Goal: Feedback & Contribution: Leave review/rating

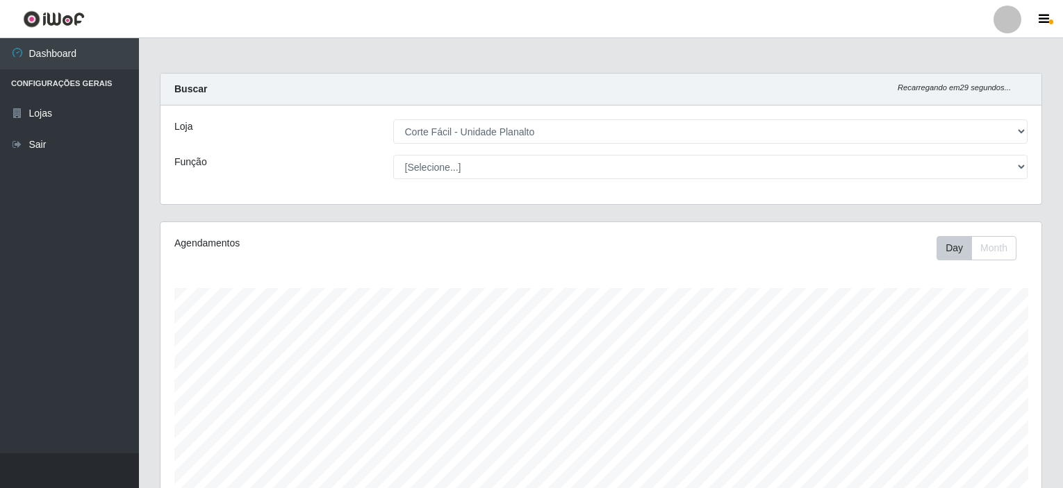
select select "202"
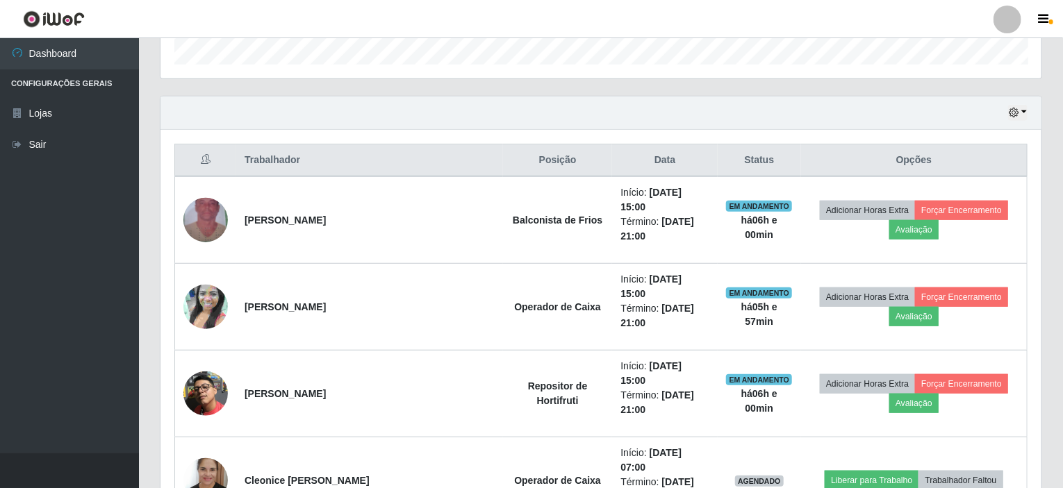
scroll to position [422, 0]
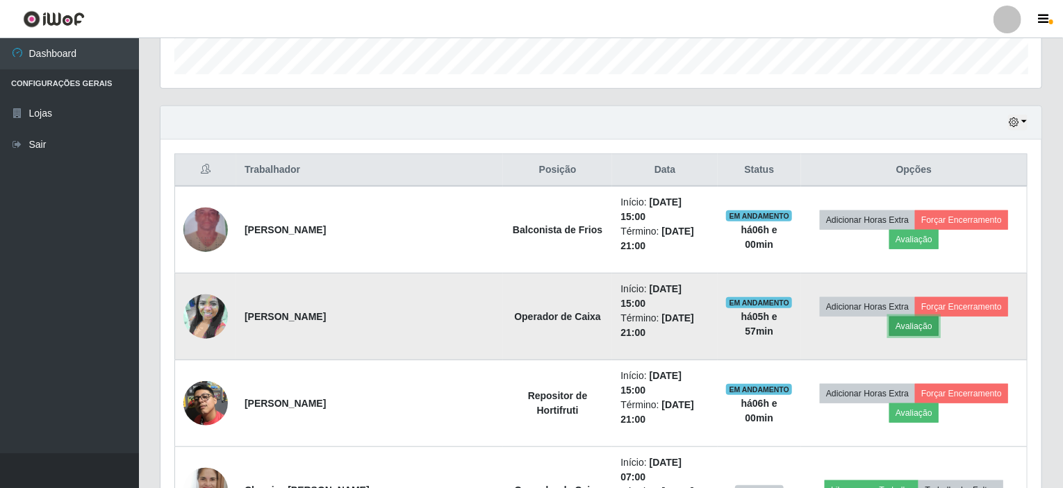
click at [939, 317] on button "Avaliação" at bounding box center [913, 326] width 49 height 19
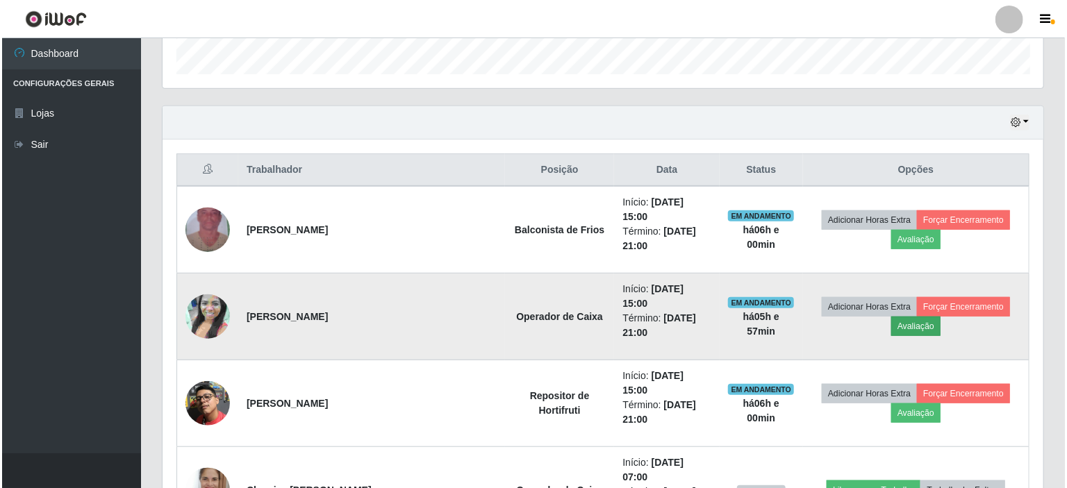
scroll to position [288, 875]
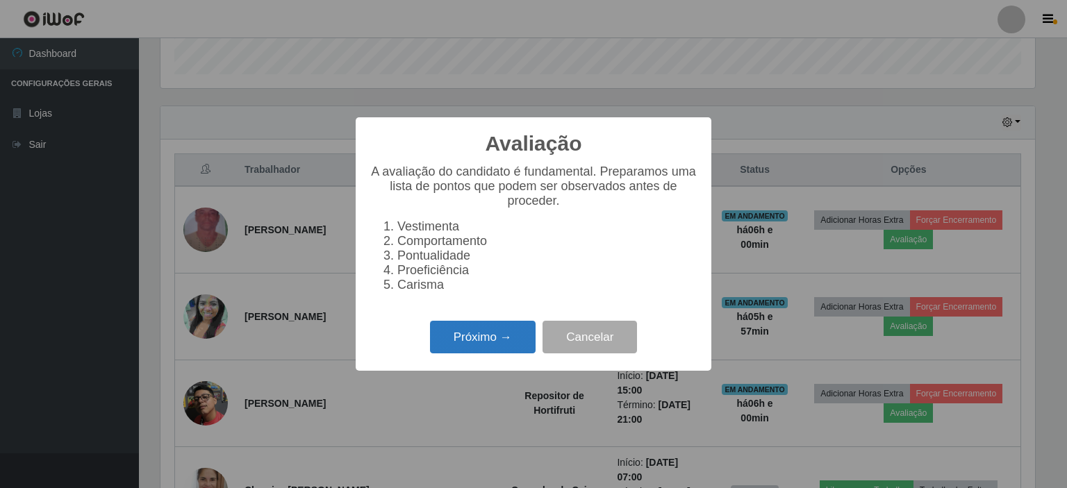
click at [503, 349] on button "Próximo →" at bounding box center [483, 337] width 106 height 33
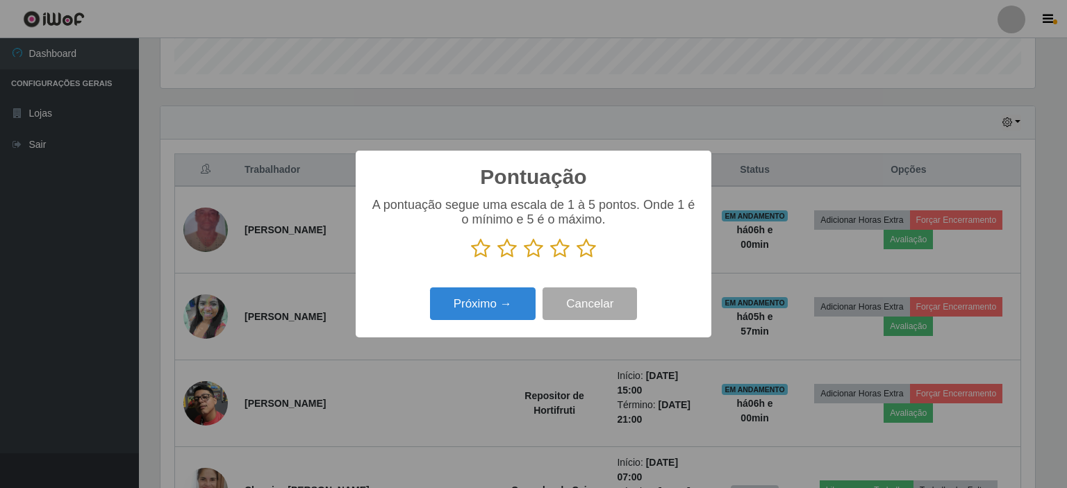
click at [586, 250] on icon at bounding box center [586, 248] width 19 height 21
click at [577, 259] on input "radio" at bounding box center [577, 259] width 0 height 0
click at [500, 299] on button "Próximo →" at bounding box center [483, 304] width 106 height 33
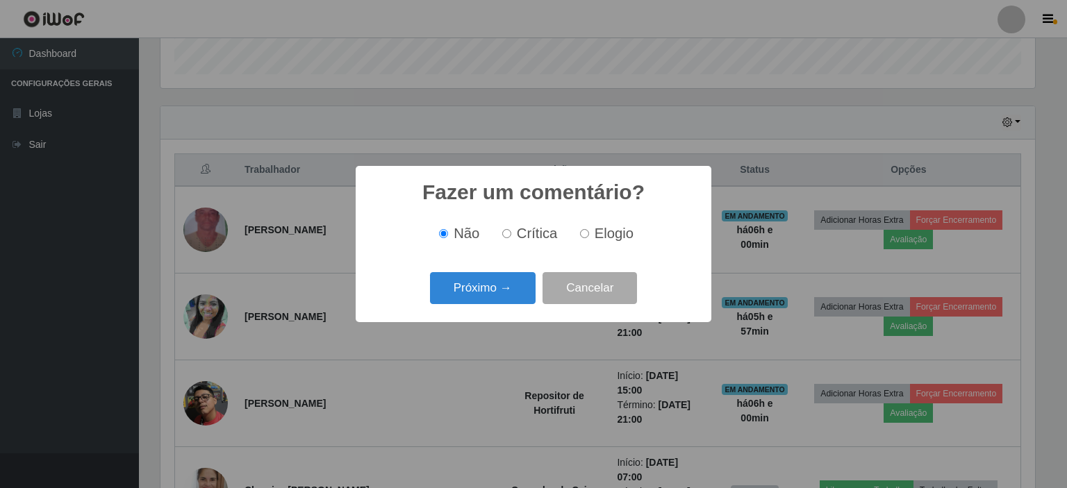
click at [588, 235] on input "Elogio" at bounding box center [584, 233] width 9 height 9
radio input "true"
click at [478, 289] on button "Próximo →" at bounding box center [483, 288] width 106 height 33
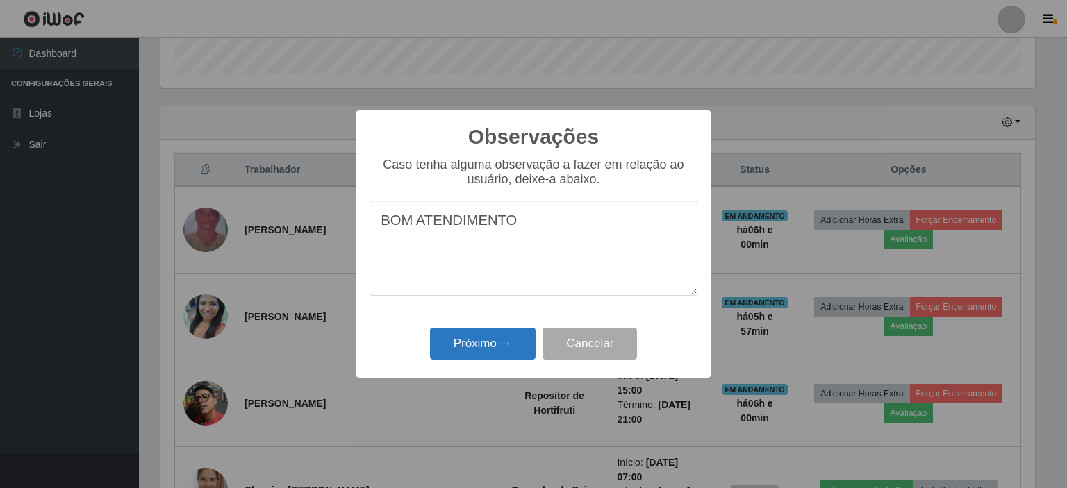
type textarea "BOM ATENDIMENTO"
click at [481, 349] on button "Próximo →" at bounding box center [483, 344] width 106 height 33
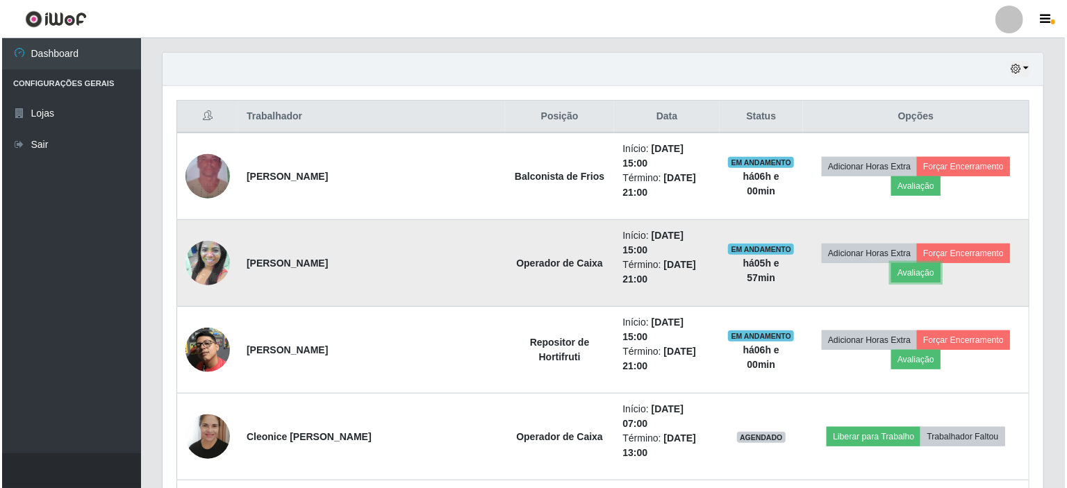
scroll to position [561, 0]
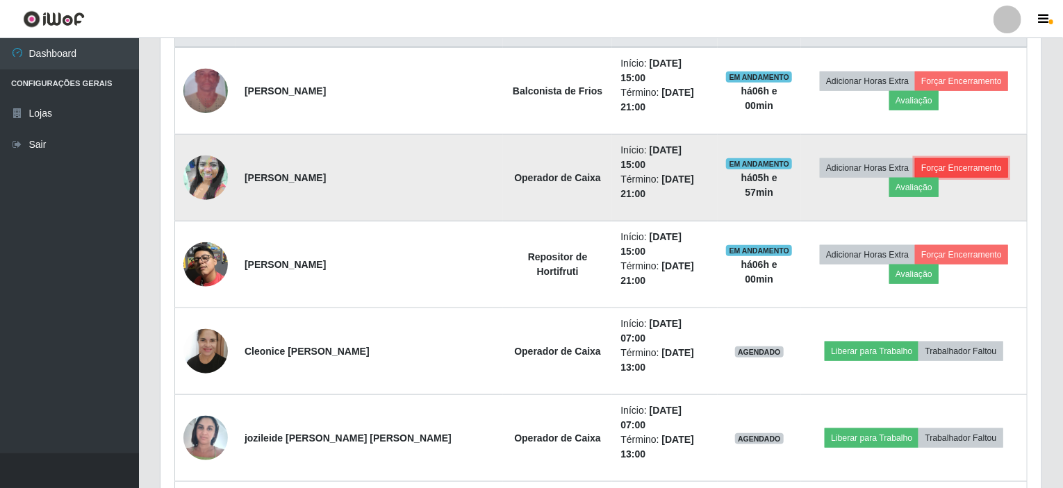
click at [915, 158] on button "Forçar Encerramento" at bounding box center [961, 167] width 93 height 19
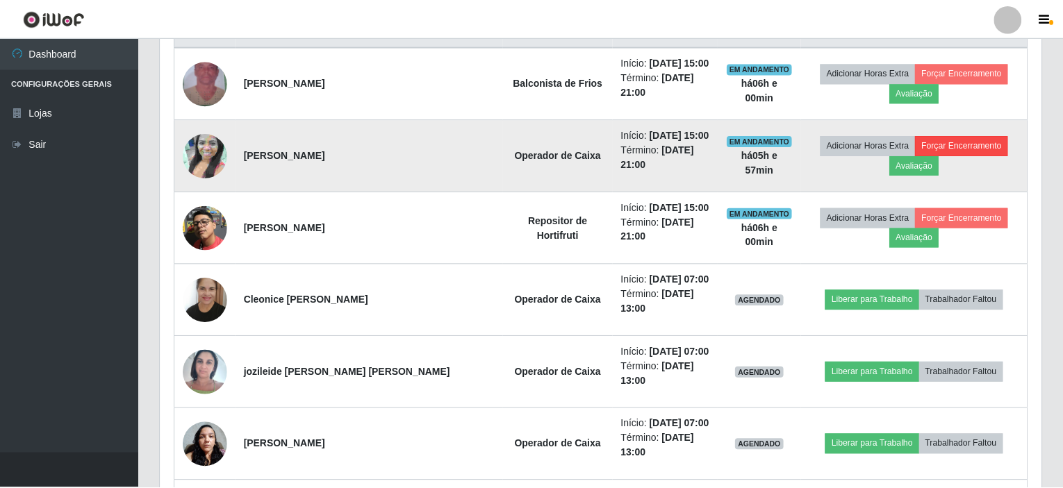
scroll to position [288, 875]
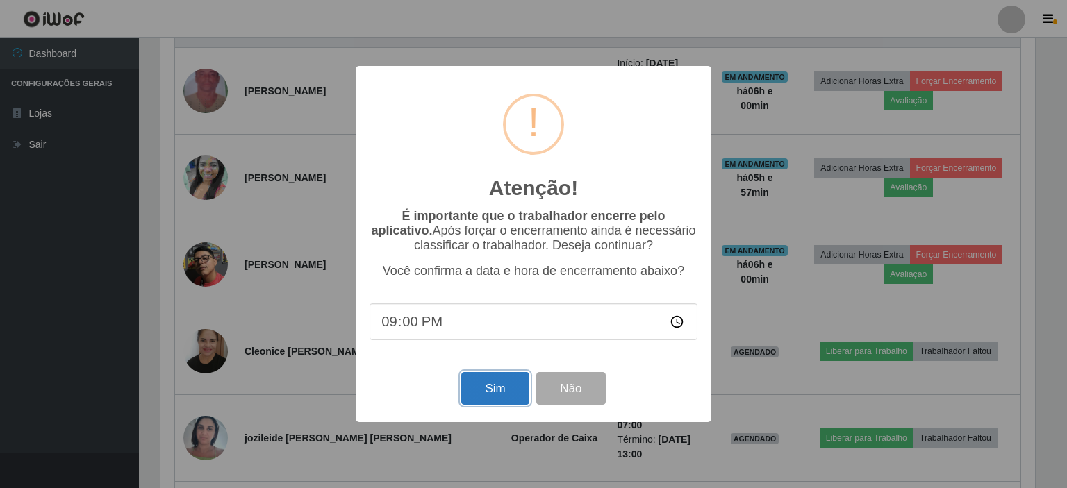
click at [493, 392] on button "Sim" at bounding box center [494, 388] width 67 height 33
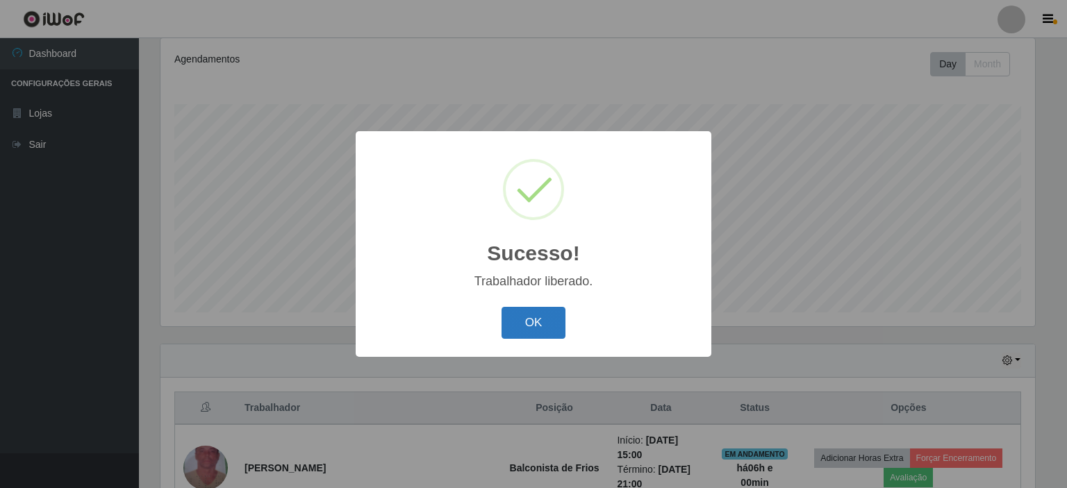
click at [516, 319] on button "OK" at bounding box center [534, 323] width 65 height 33
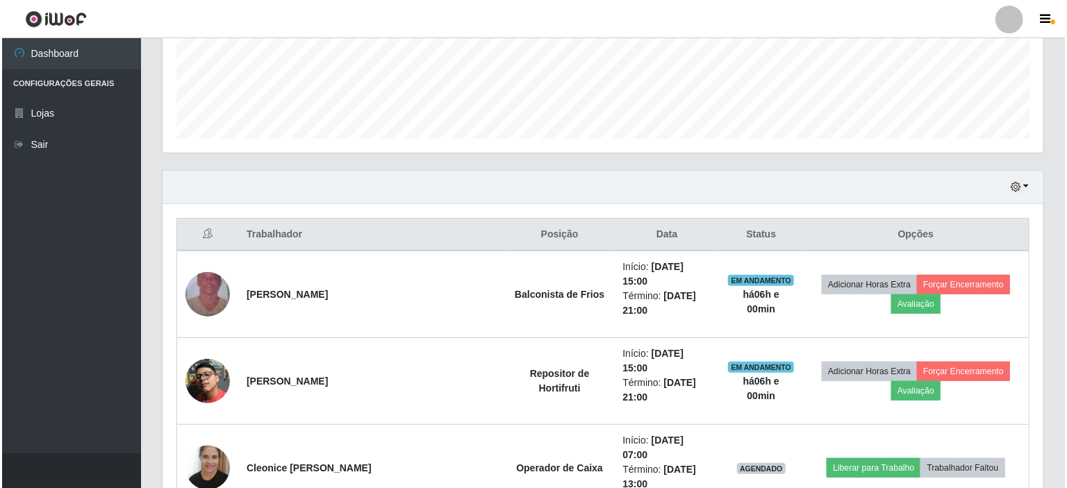
scroll to position [393, 0]
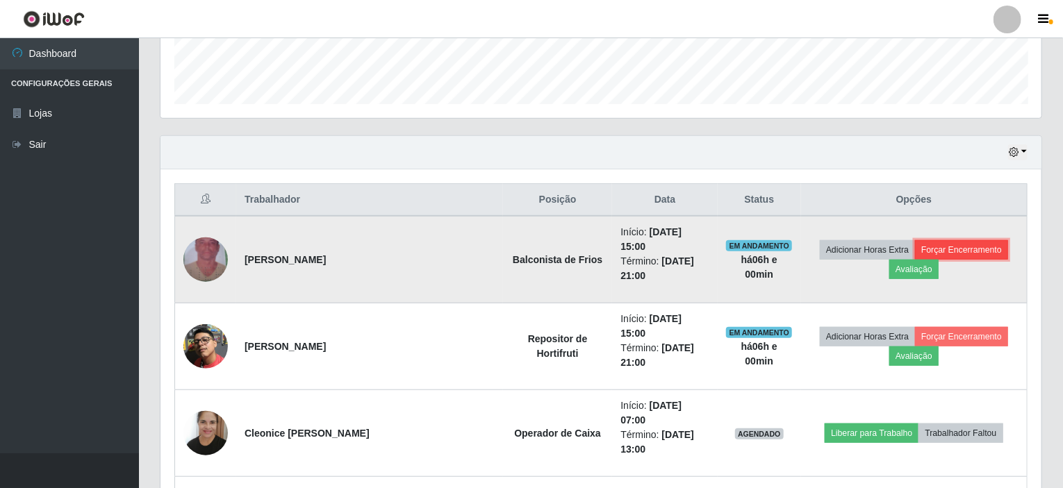
click at [915, 245] on button "Forçar Encerramento" at bounding box center [961, 249] width 93 height 19
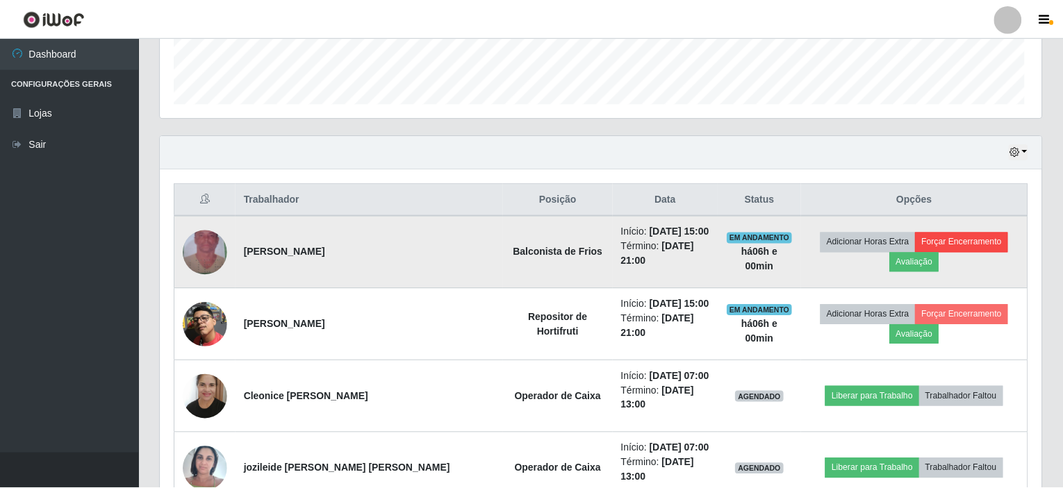
scroll to position [288, 875]
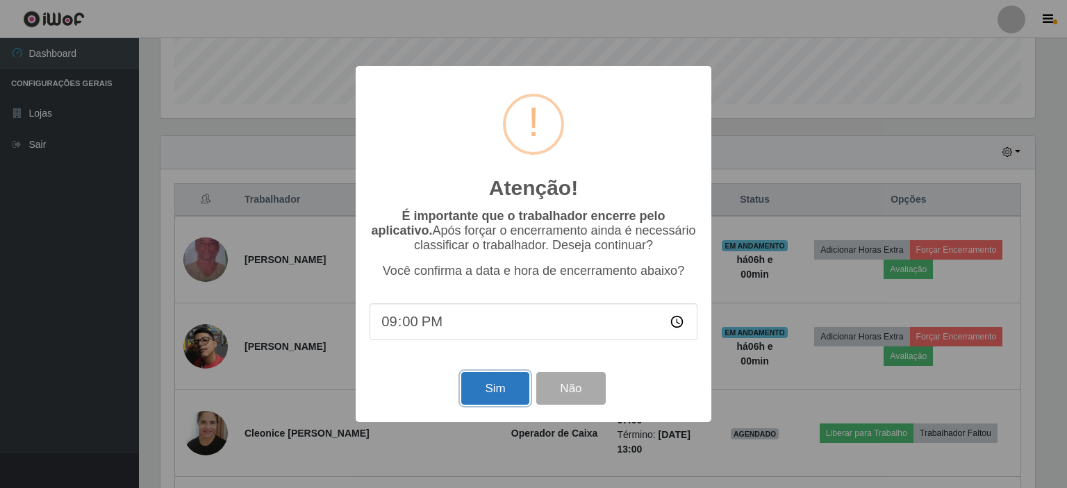
click at [503, 394] on button "Sim" at bounding box center [494, 388] width 67 height 33
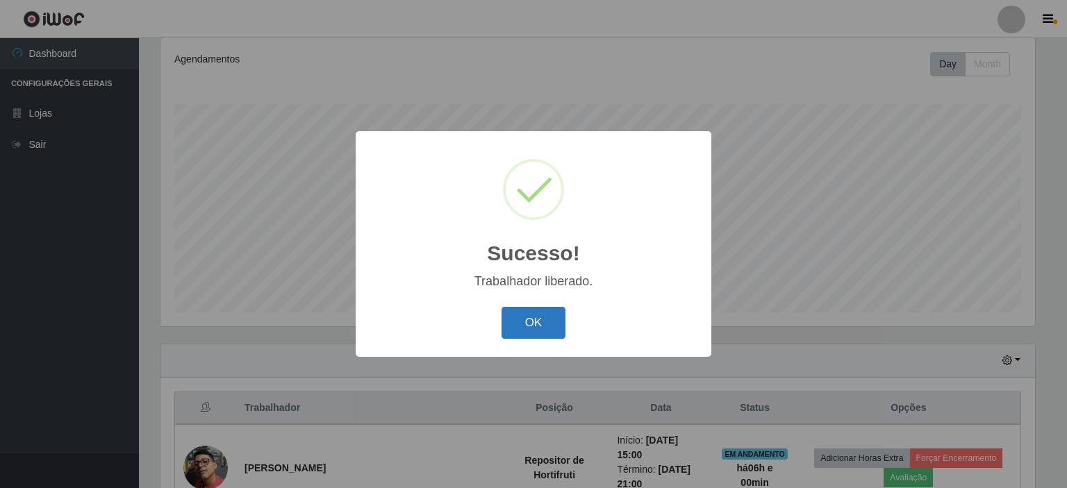
click at [542, 314] on button "OK" at bounding box center [534, 323] width 65 height 33
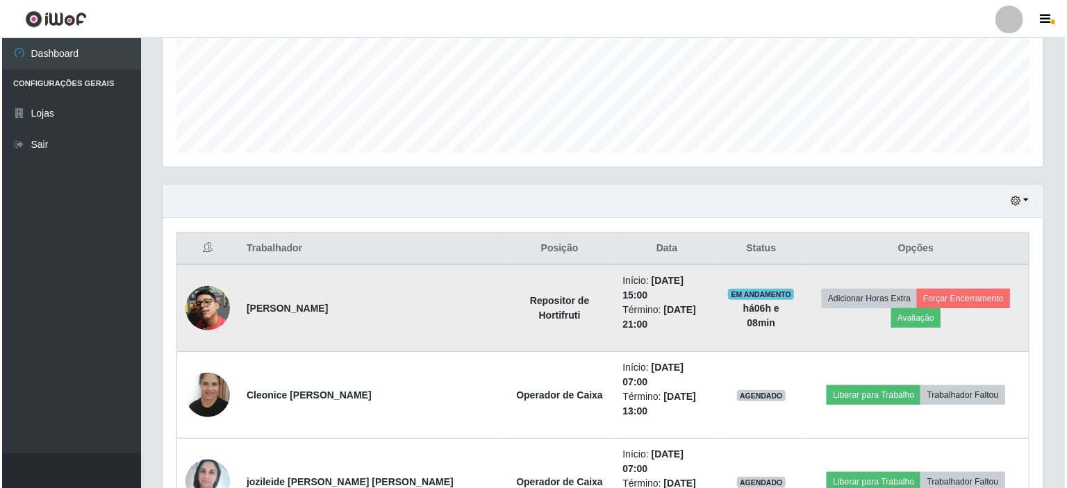
scroll to position [438, 0]
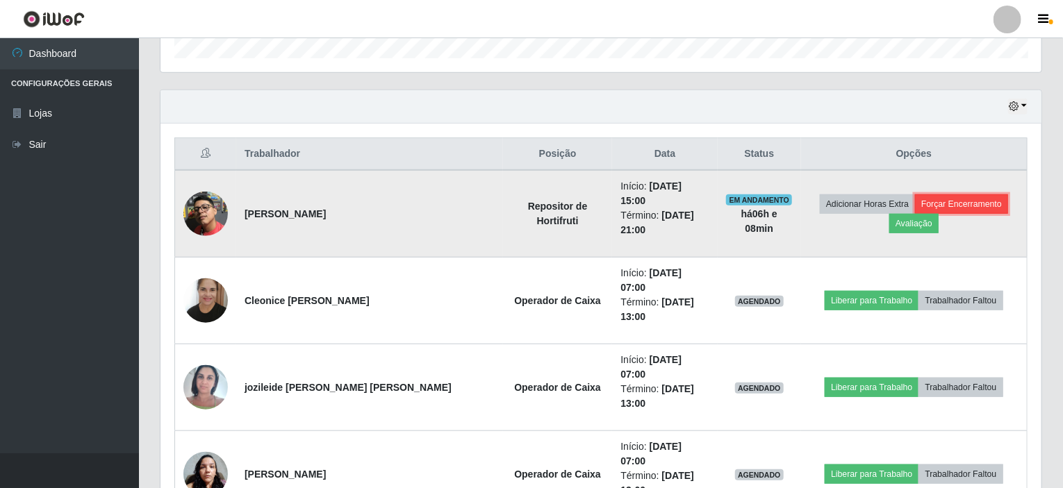
click at [915, 195] on button "Forçar Encerramento" at bounding box center [961, 204] width 93 height 19
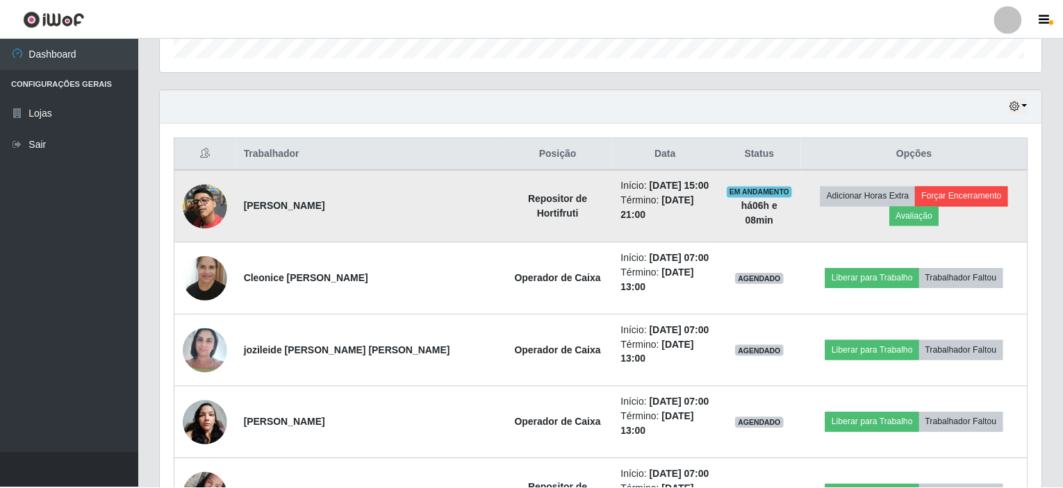
scroll to position [288, 875]
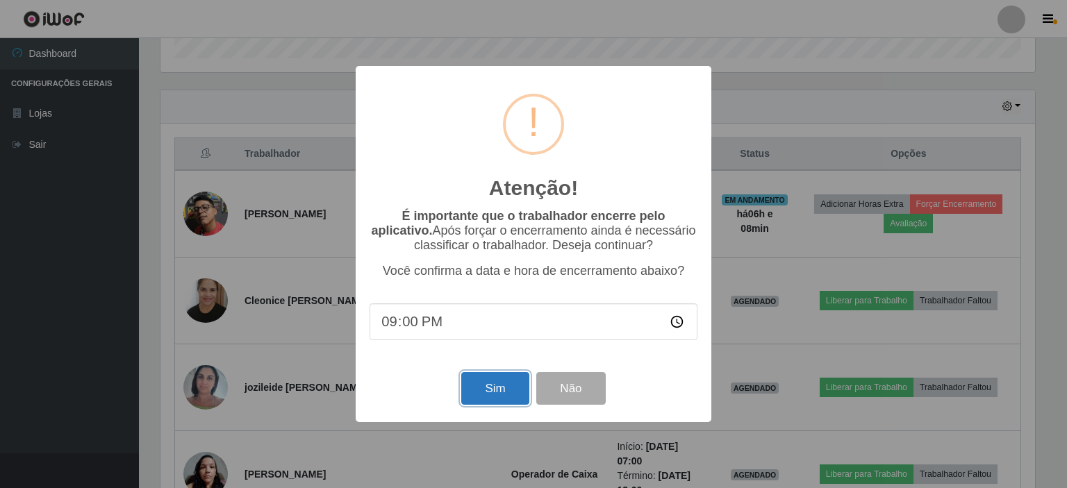
click at [495, 384] on button "Sim" at bounding box center [494, 388] width 67 height 33
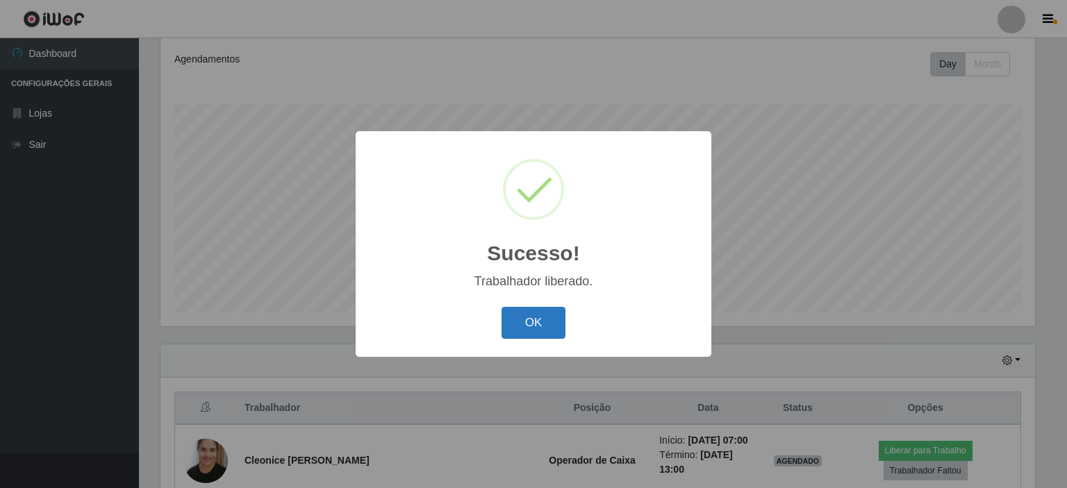
click at [539, 314] on button "OK" at bounding box center [534, 323] width 65 height 33
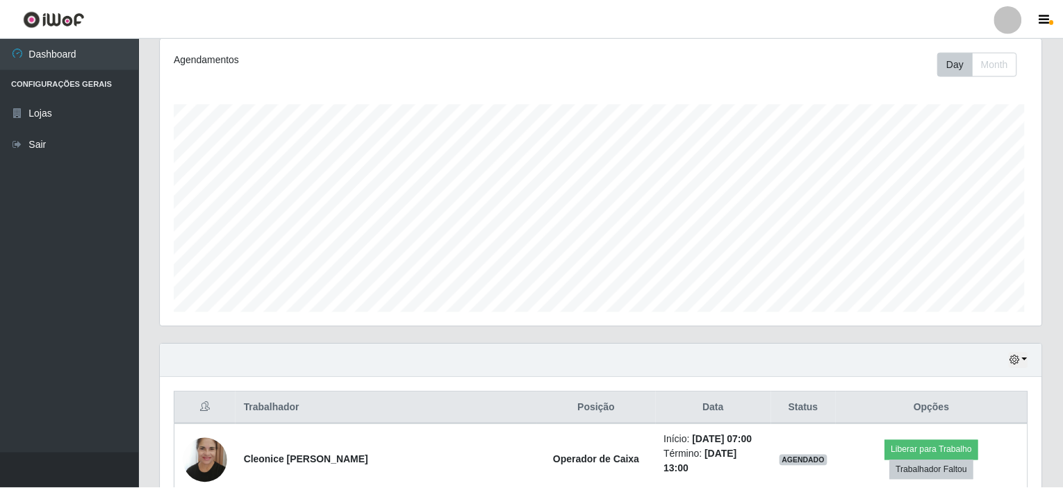
scroll to position [288, 881]
